Goal: Manage account settings

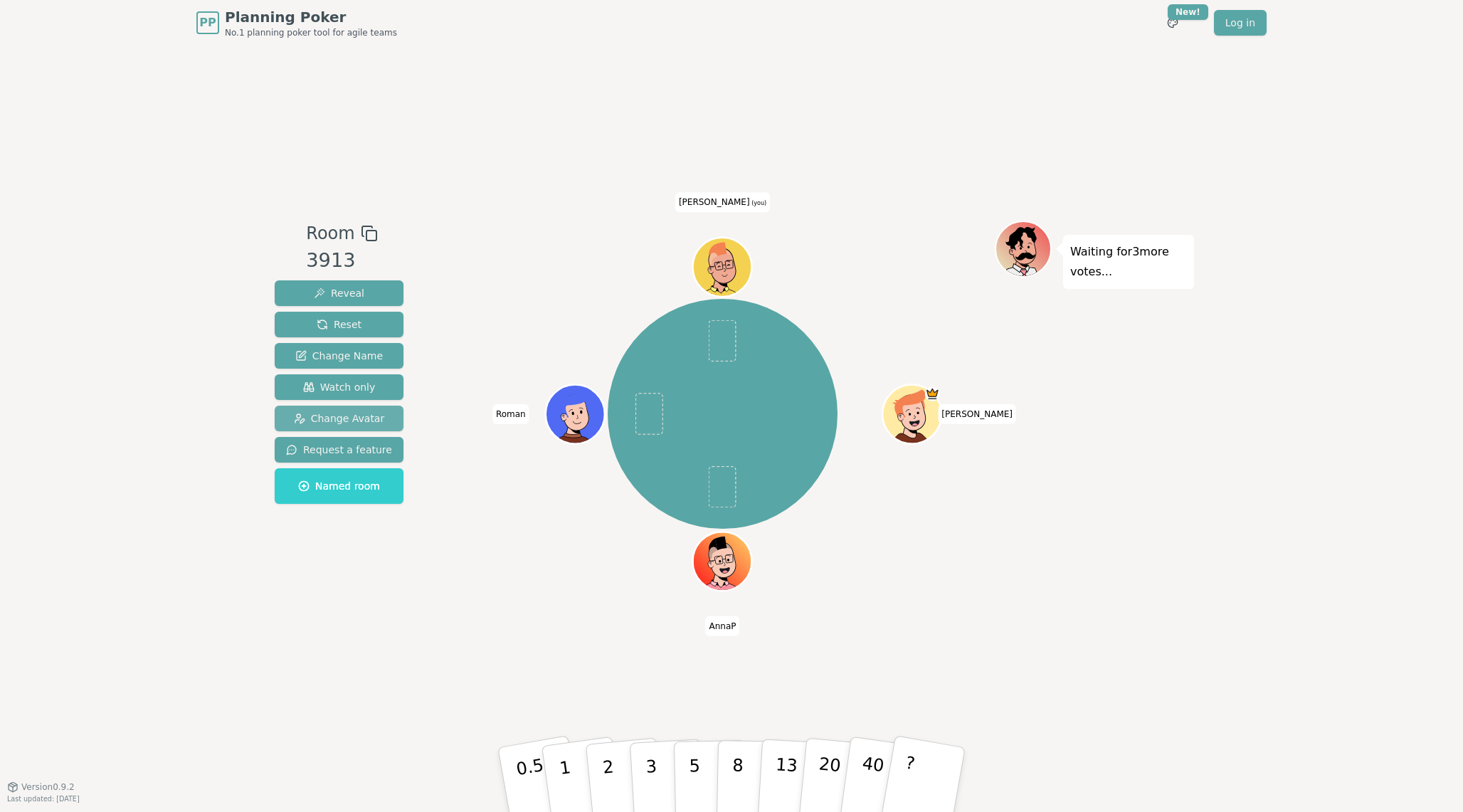
click at [369, 416] on span "Change Avatar" at bounding box center [339, 418] width 91 height 14
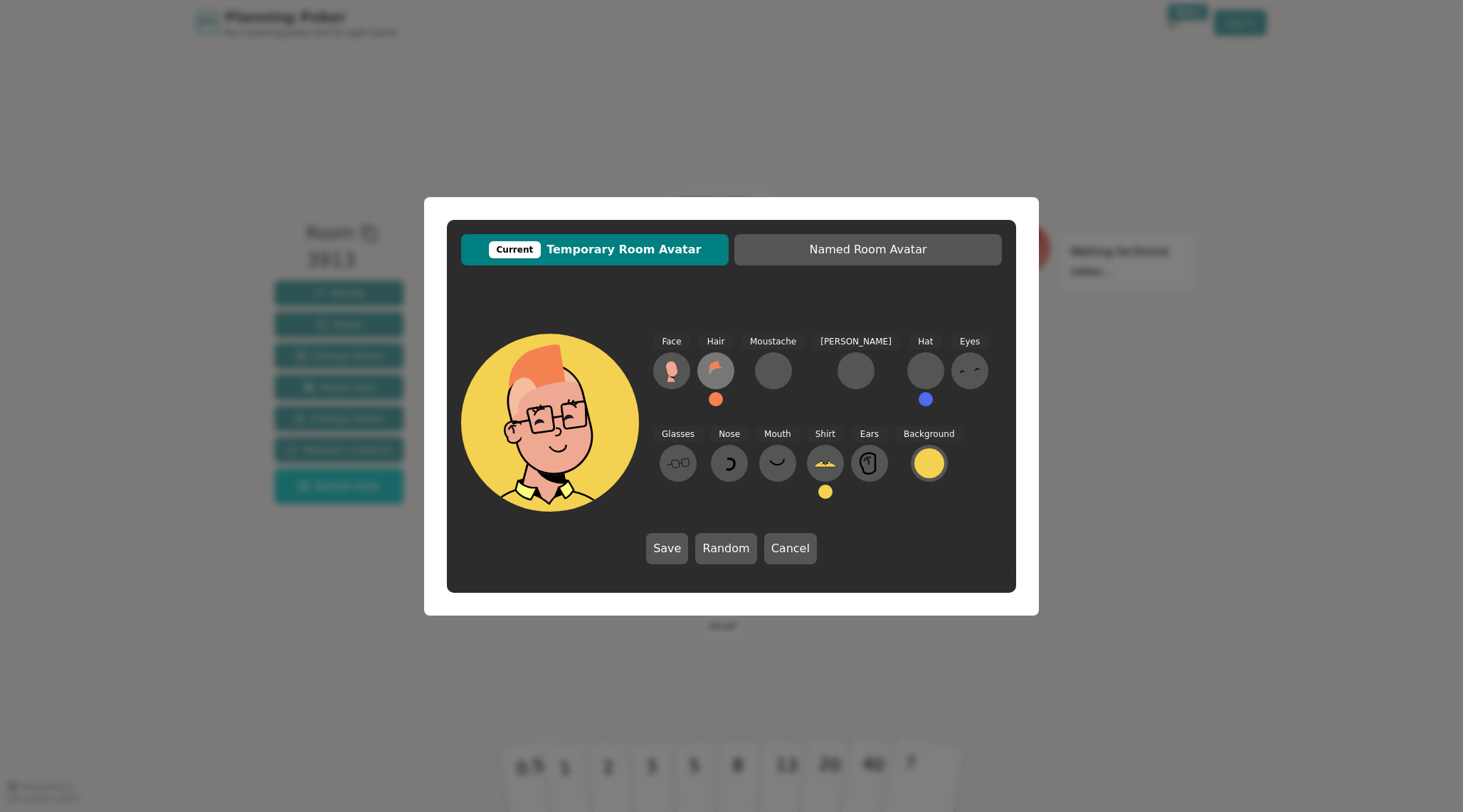
click at [708, 369] on icon at bounding box center [716, 371] width 23 height 23
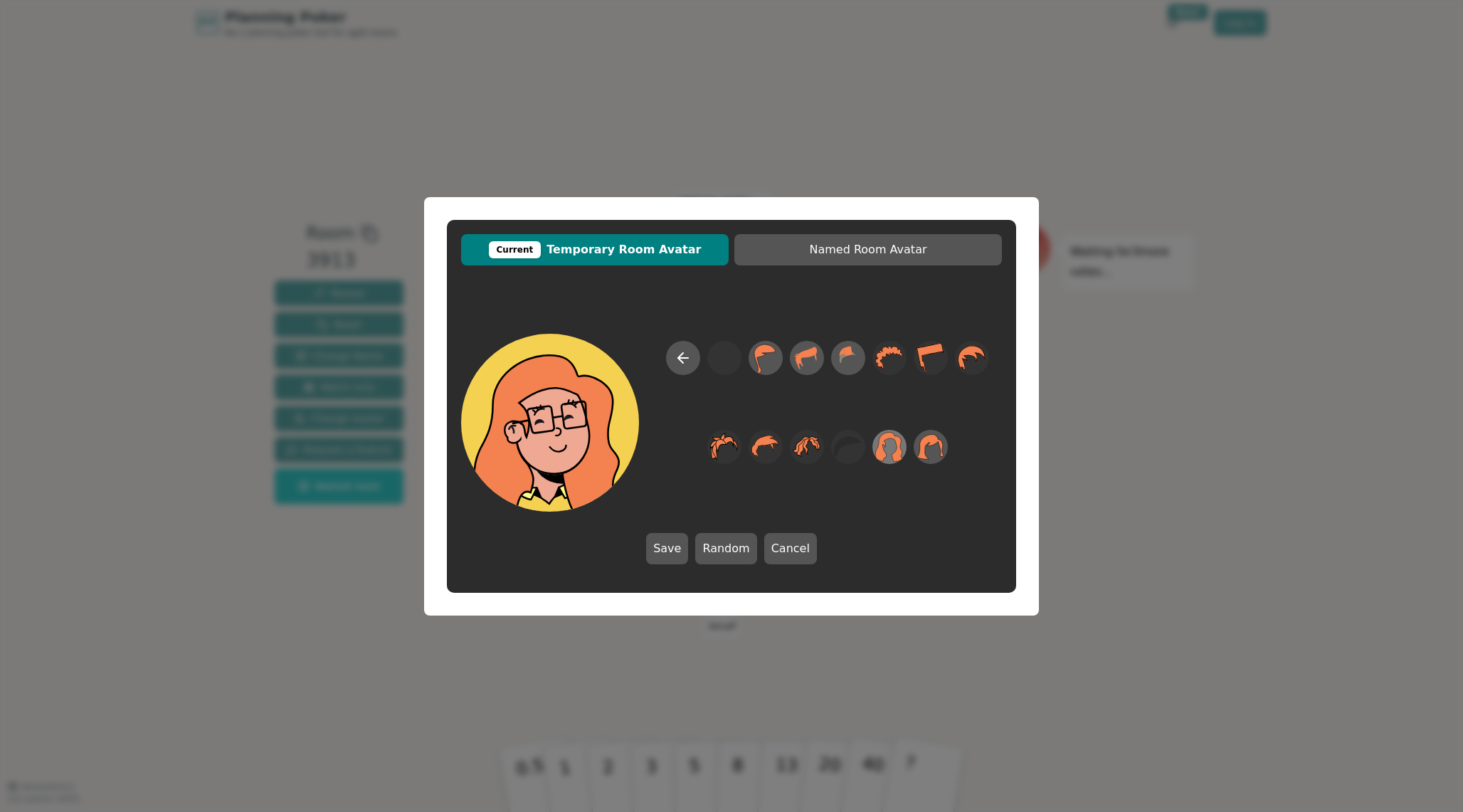
click at [892, 442] on icon at bounding box center [889, 446] width 28 height 32
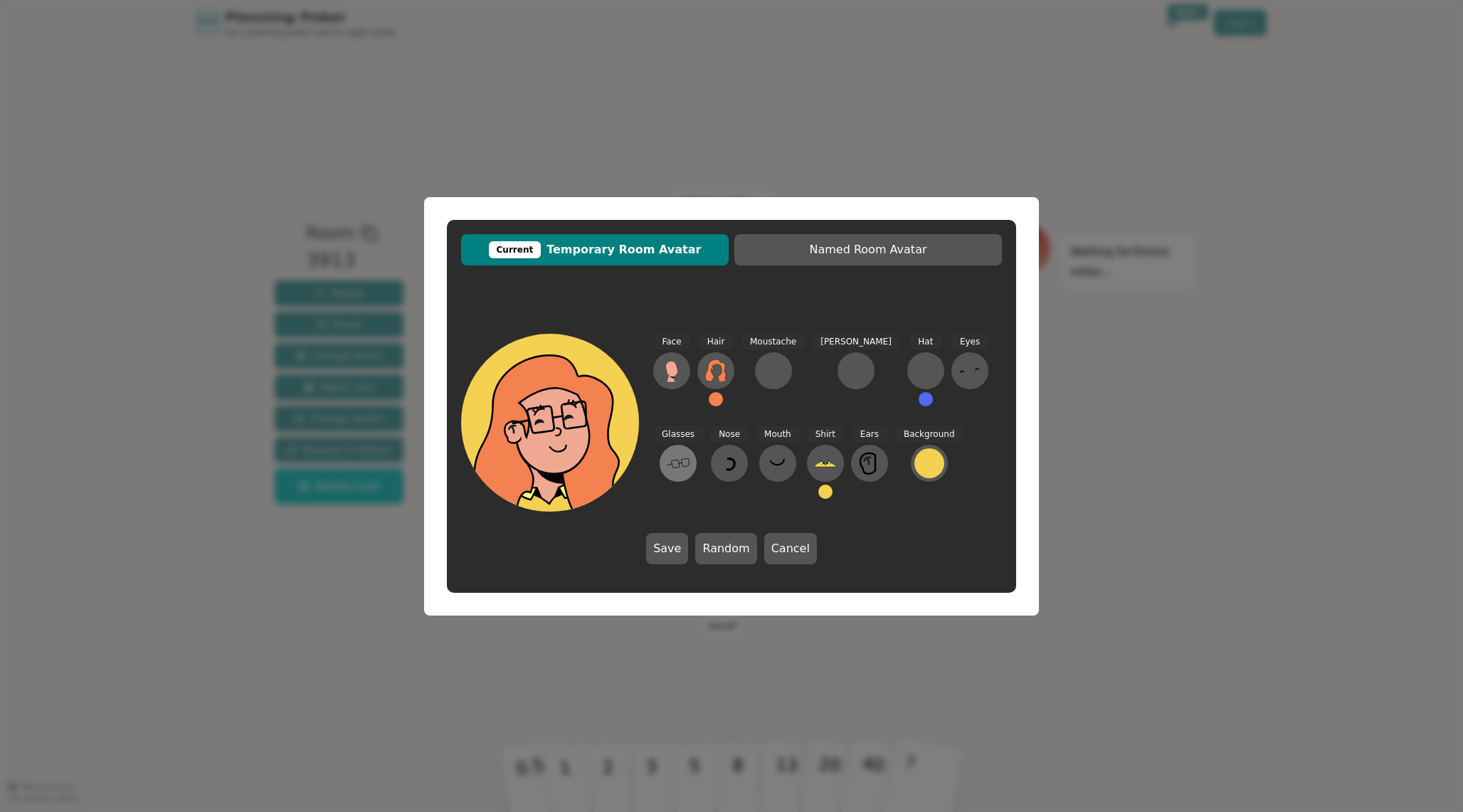
click at [697, 445] on button at bounding box center [678, 463] width 37 height 37
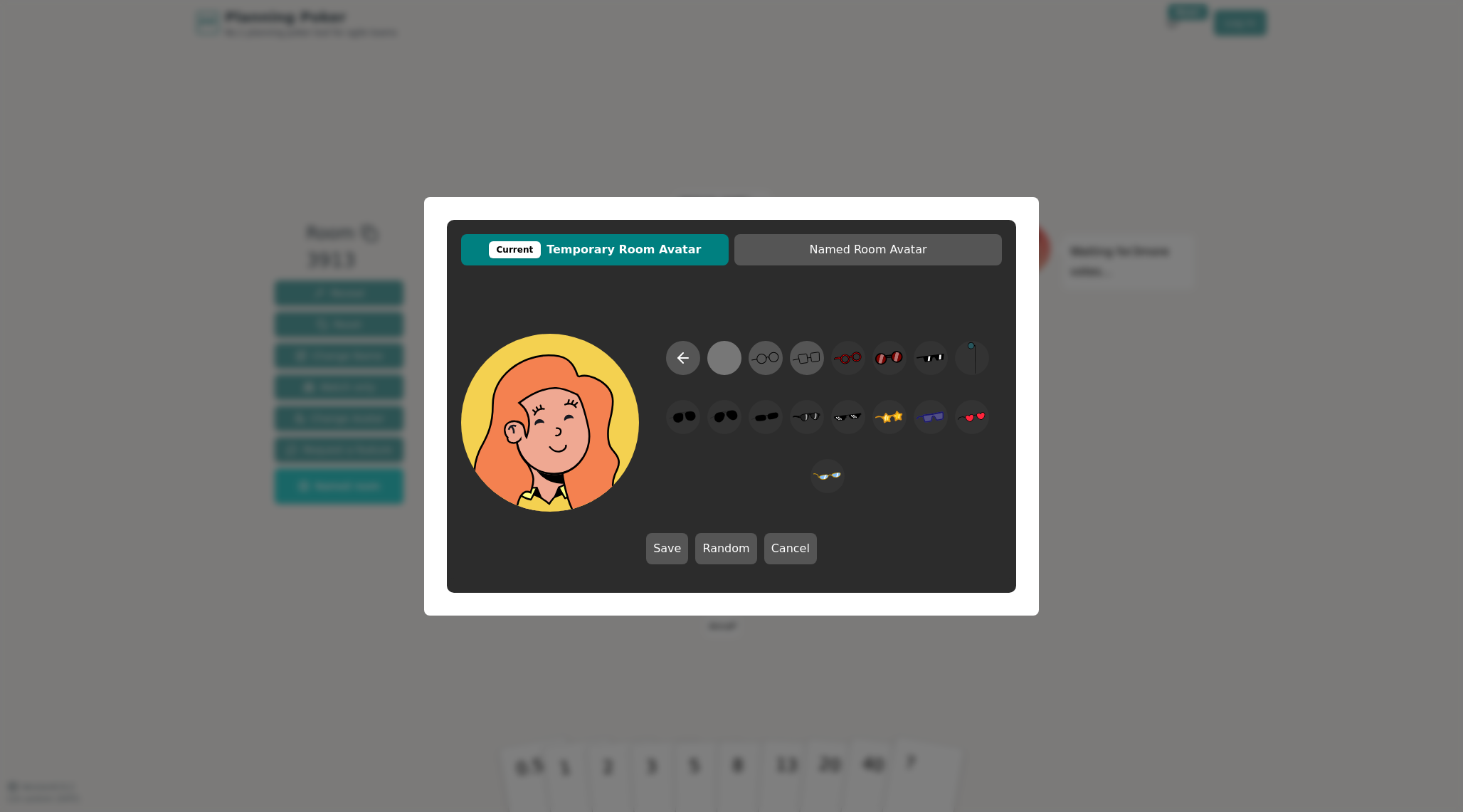
click at [732, 357] on div at bounding box center [724, 357] width 28 height 32
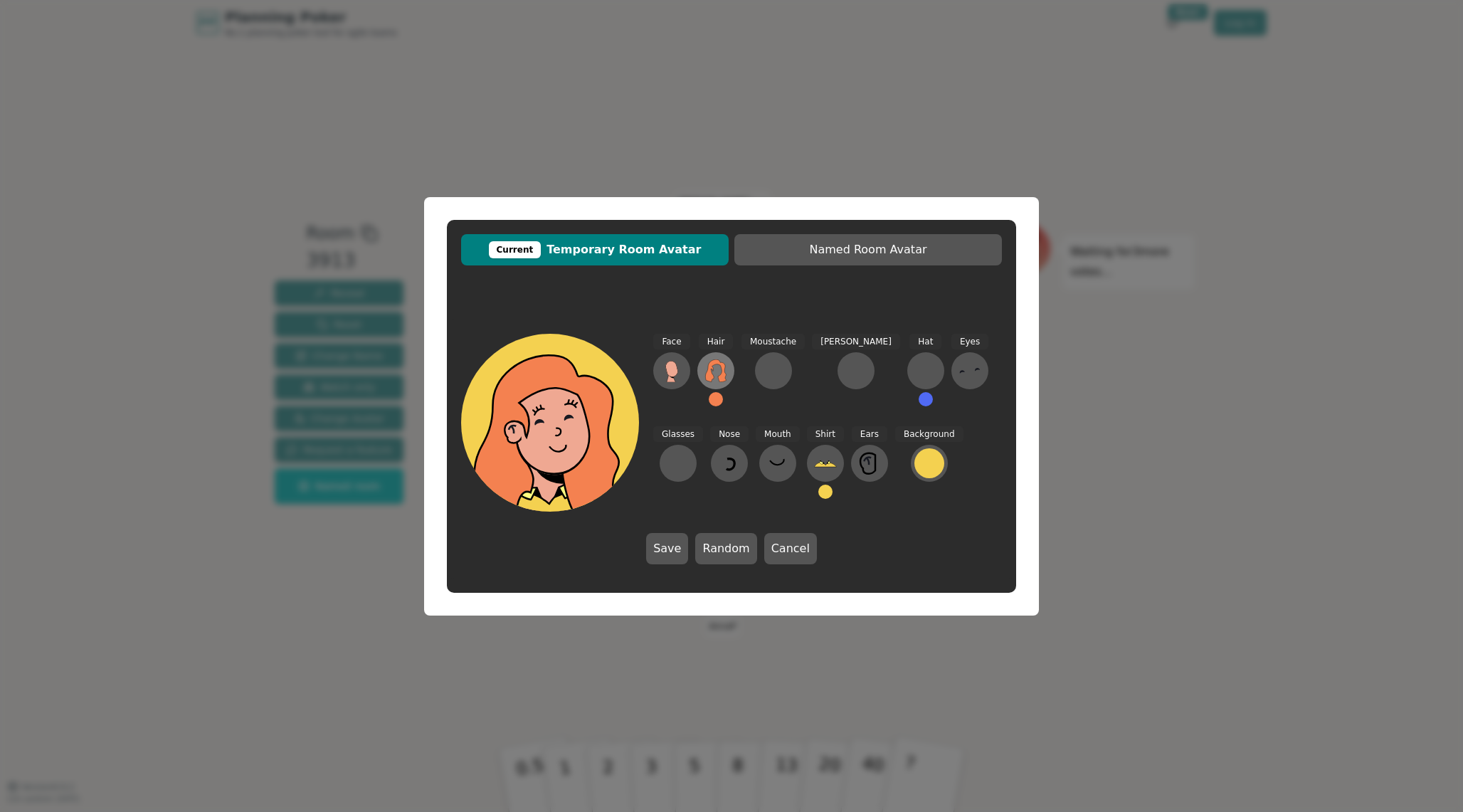
click at [719, 386] on button at bounding box center [716, 370] width 37 height 37
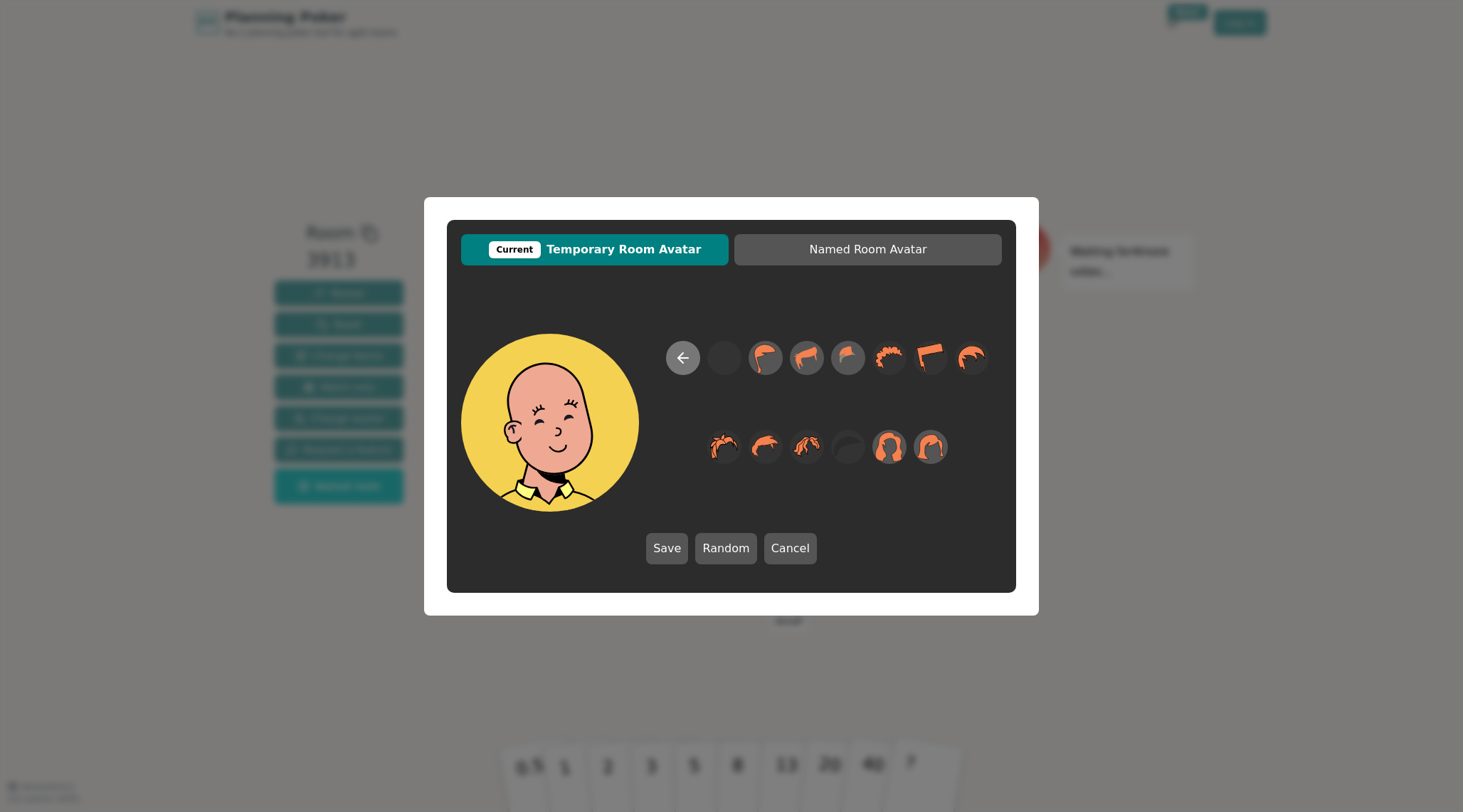
click at [686, 352] on icon at bounding box center [683, 357] width 17 height 17
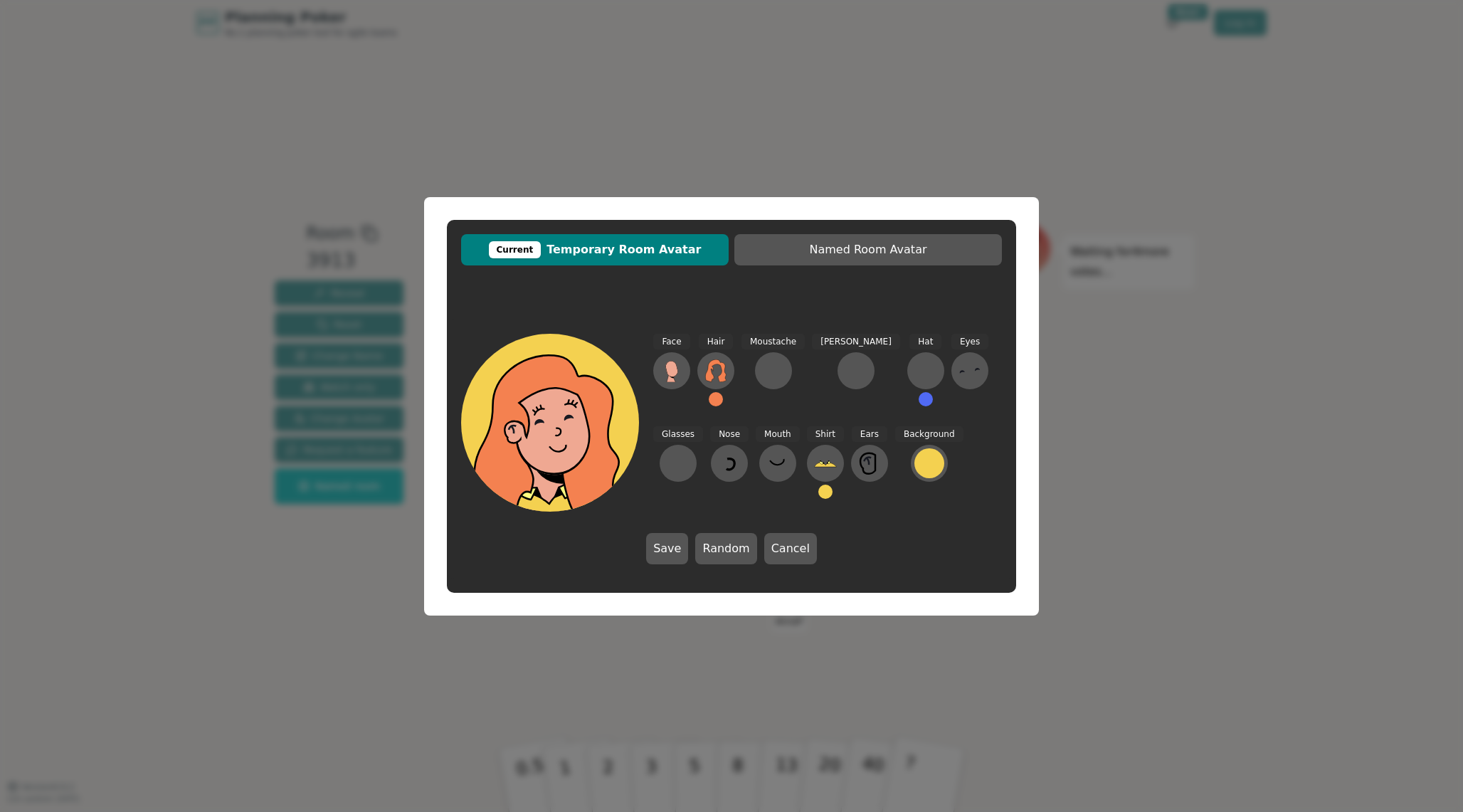
click at [715, 405] on button at bounding box center [715, 399] width 14 height 14
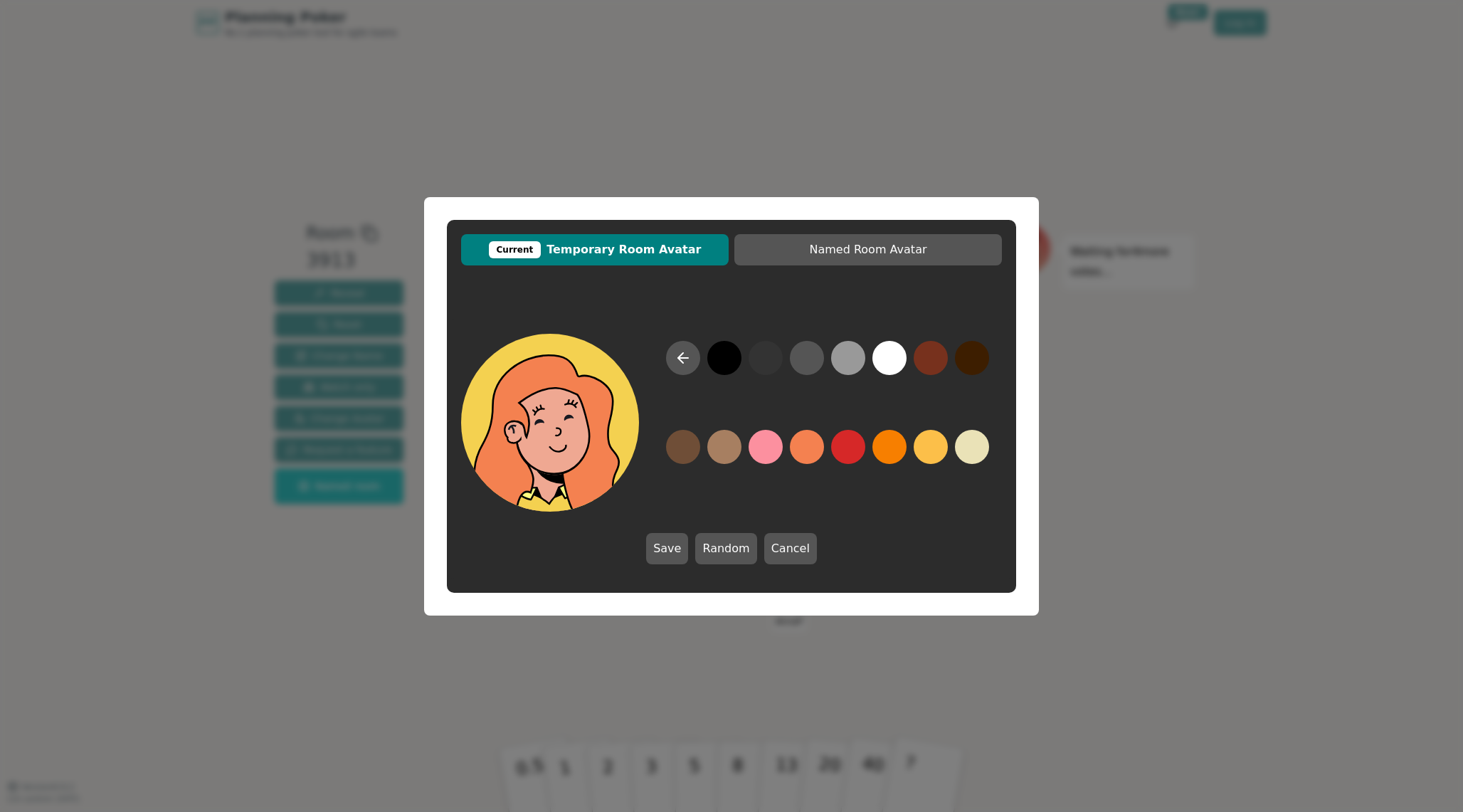
click at [719, 376] on div at bounding box center [828, 427] width 349 height 171
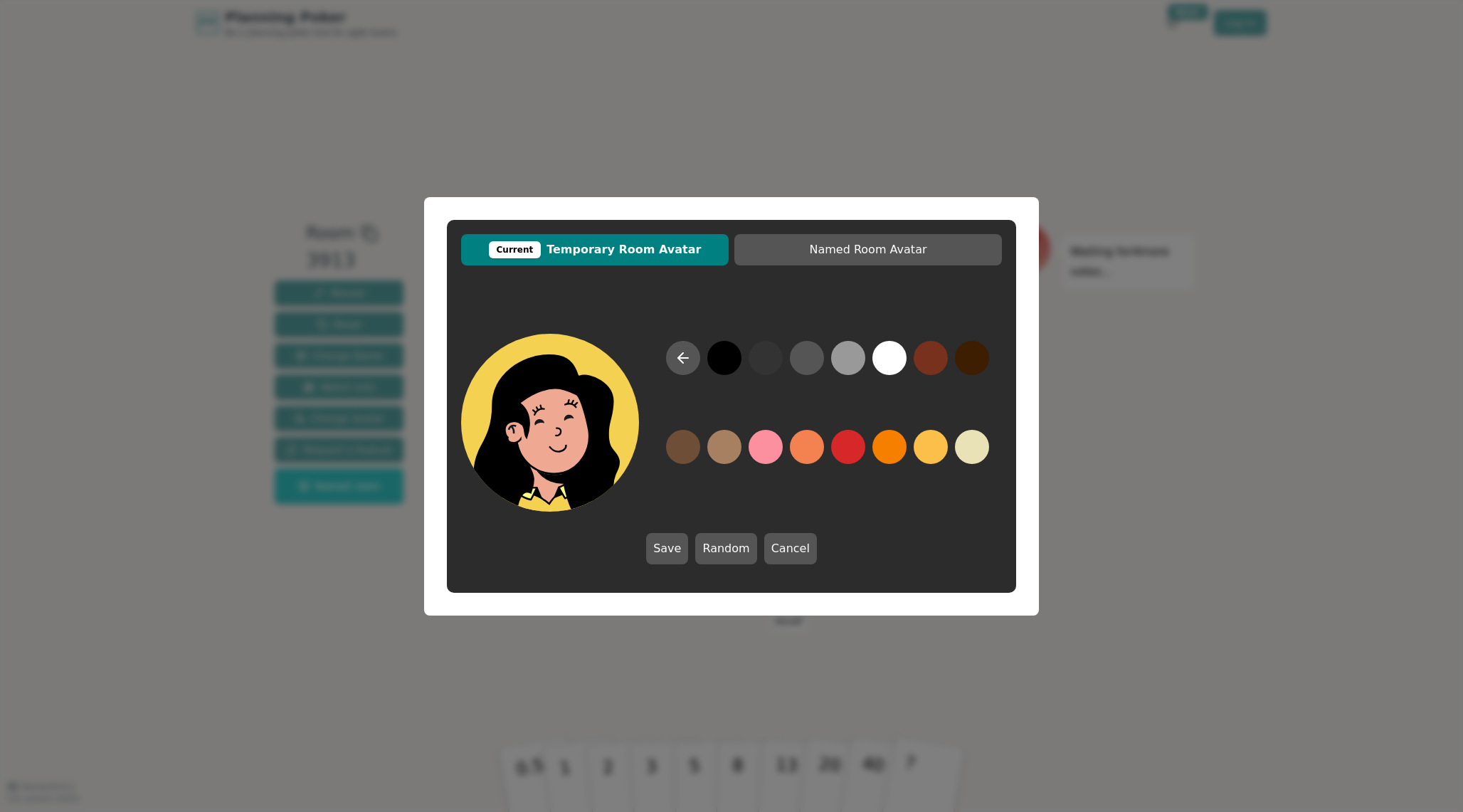
click at [723, 360] on button at bounding box center [725, 358] width 35 height 35
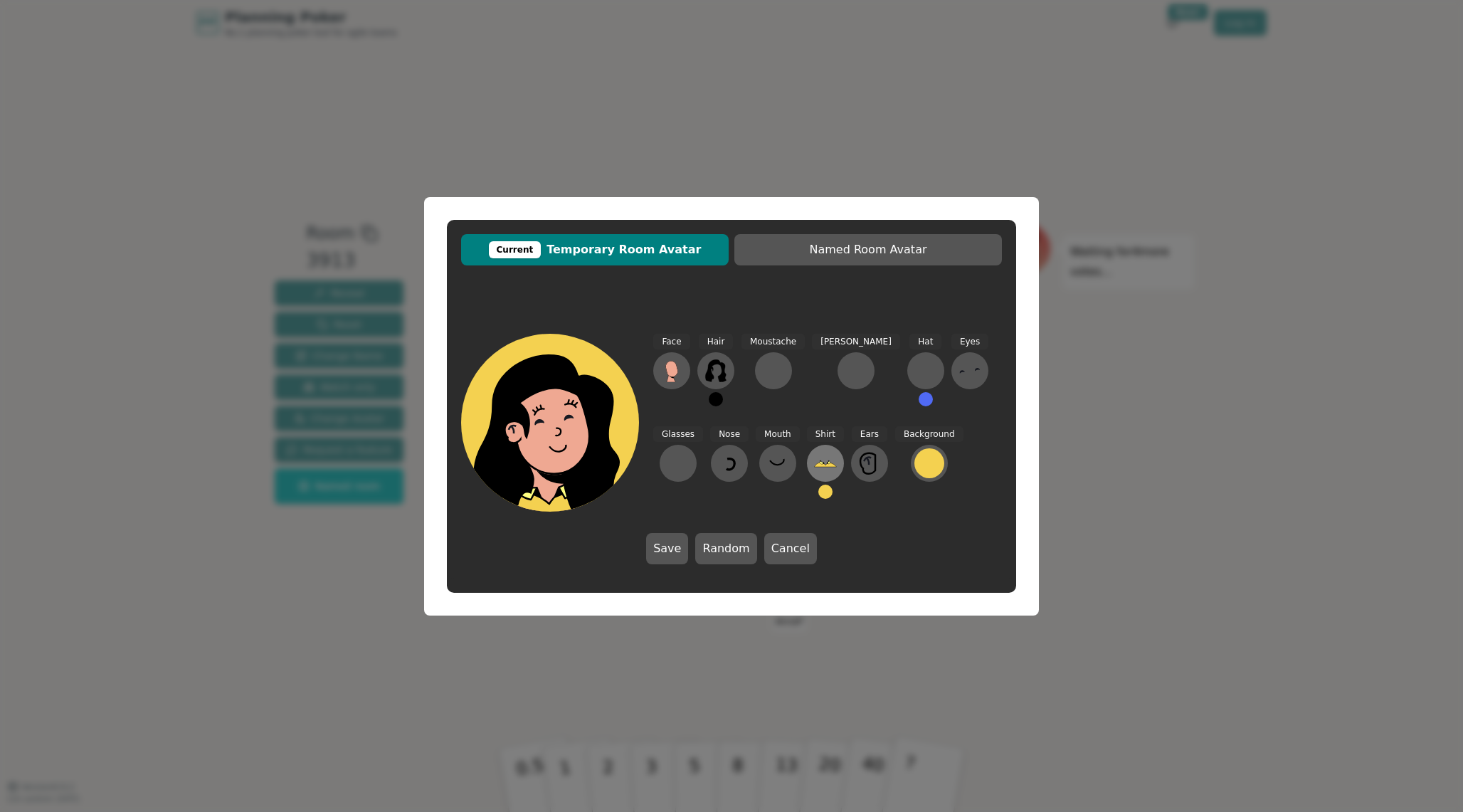
click at [814, 461] on icon at bounding box center [826, 463] width 23 height 23
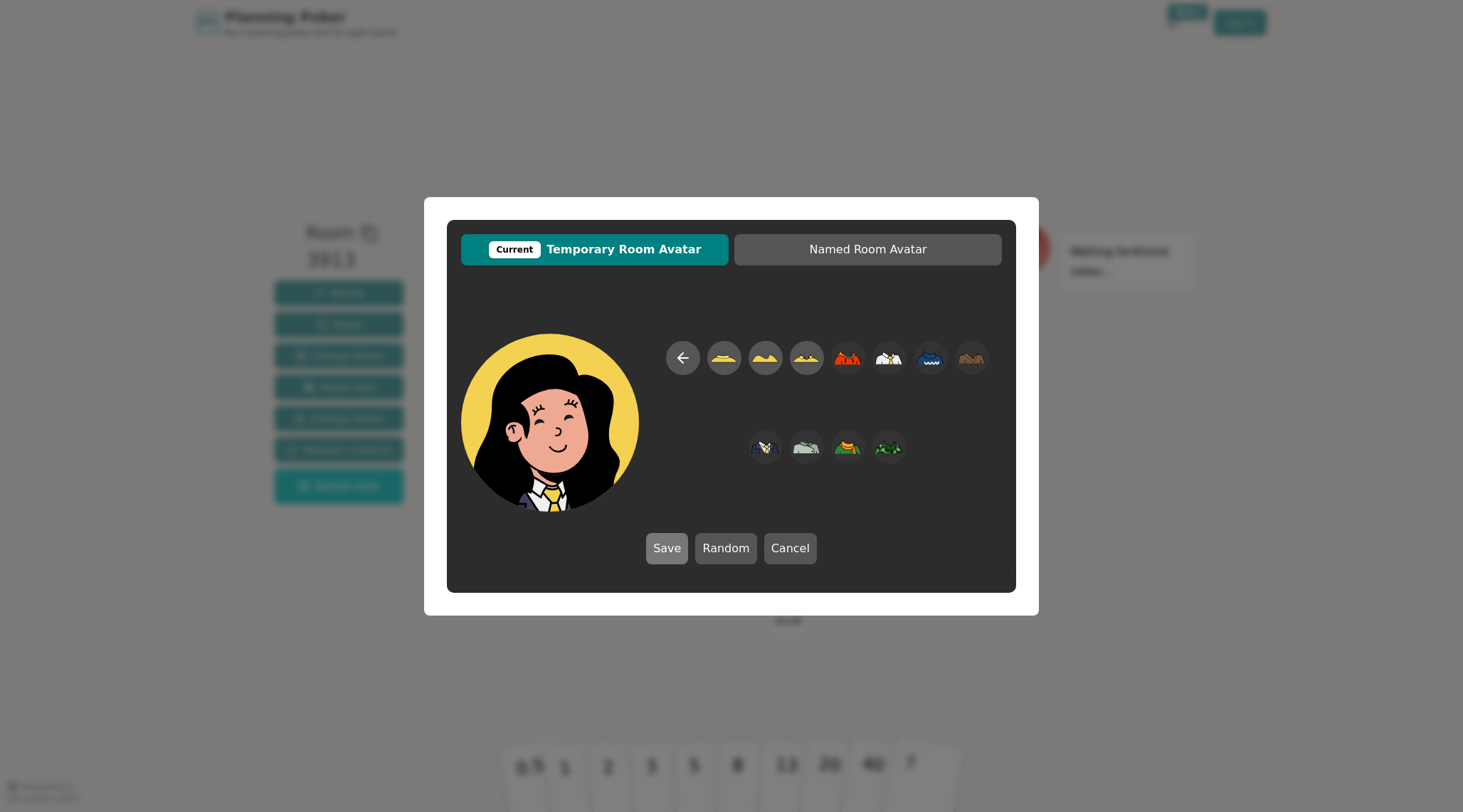
click at [674, 555] on button "Save" at bounding box center [667, 548] width 42 height 32
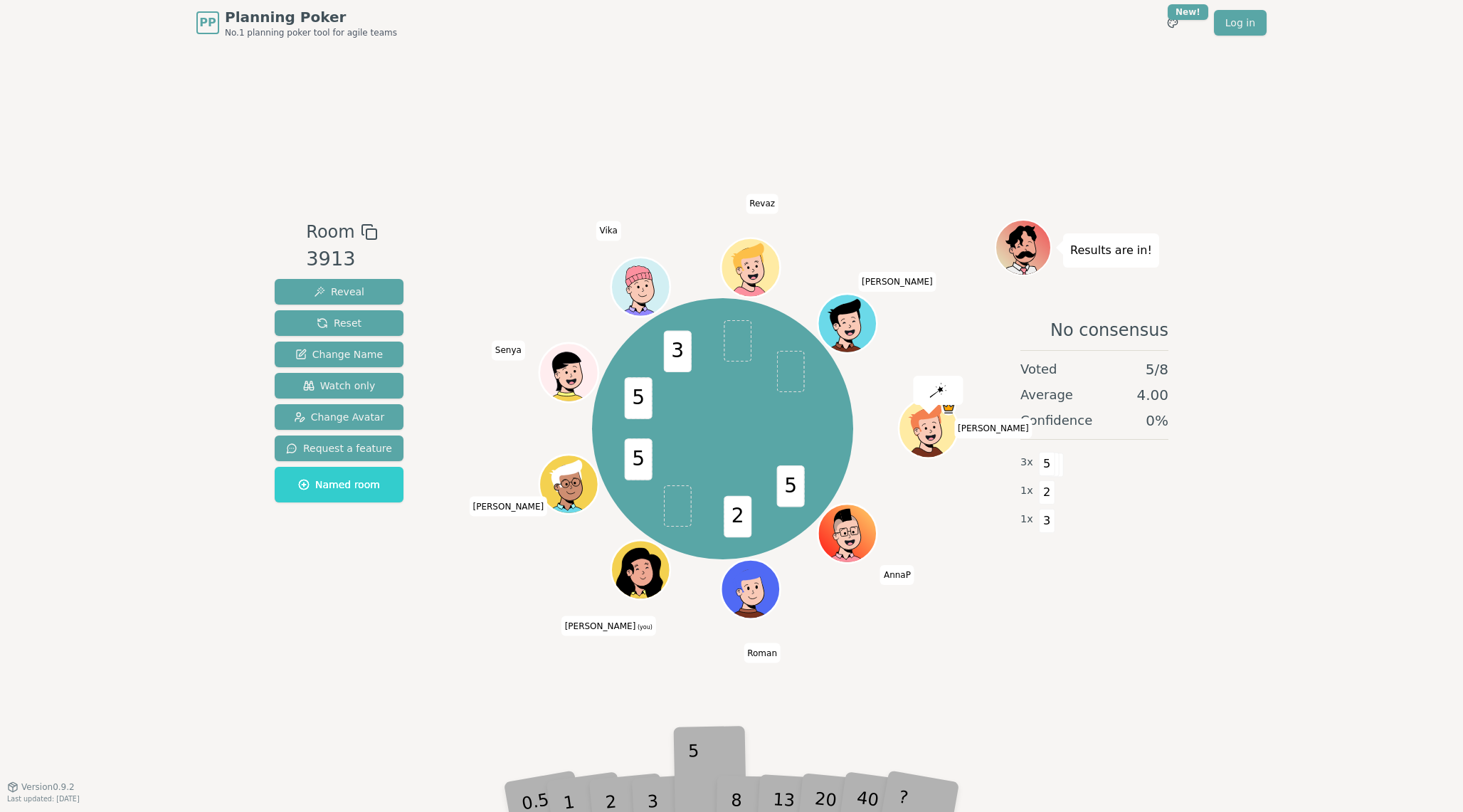
click at [693, 751] on div "Room 3913 Reveal Reset Change Name Watch only Change Avatar Request a feature N…" at bounding box center [732, 415] width 925 height 741
click at [695, 797] on div "5" at bounding box center [709, 779] width 43 height 51
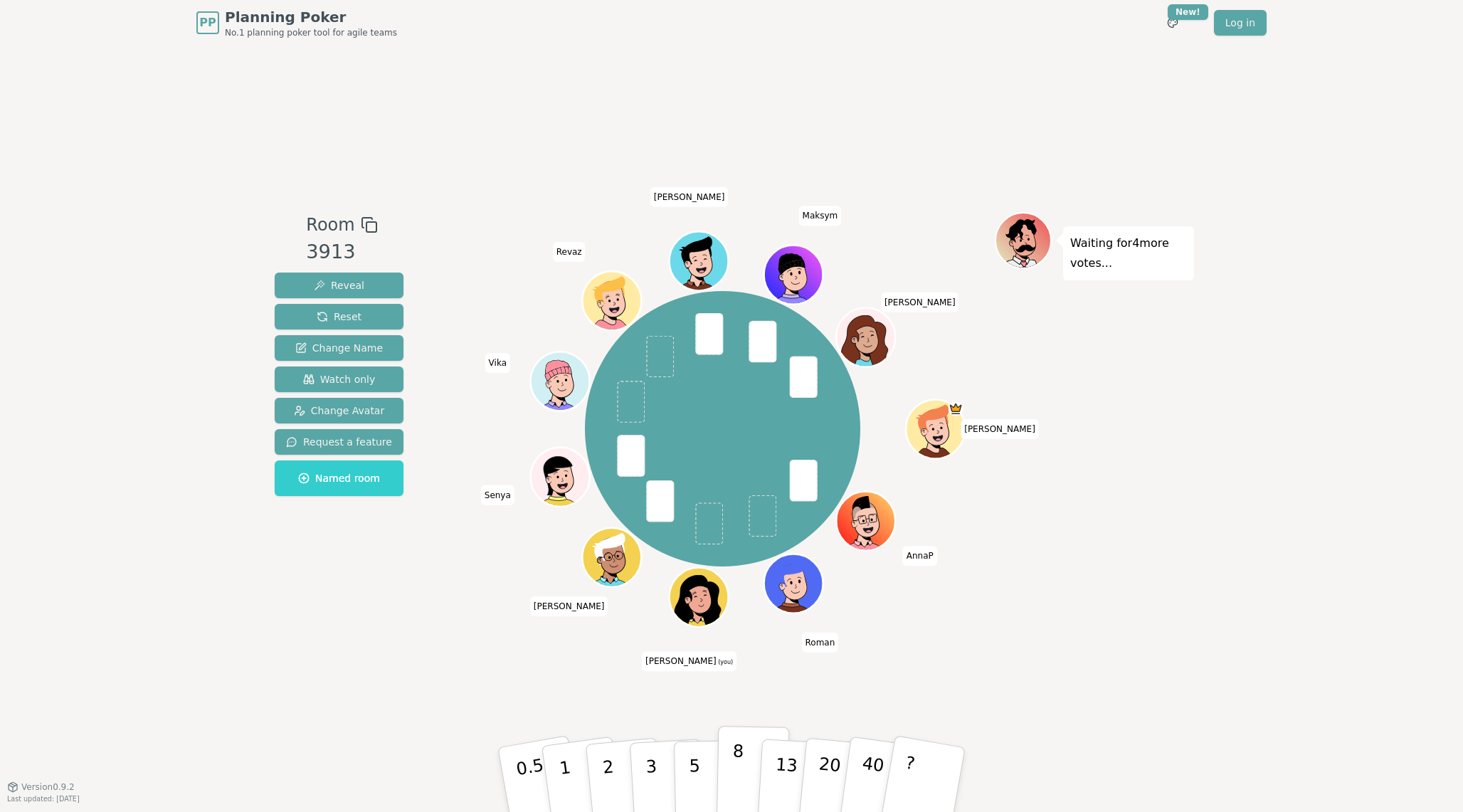
click at [740, 750] on p "8" at bounding box center [737, 779] width 12 height 77
